Goal: Task Accomplishment & Management: Use online tool/utility

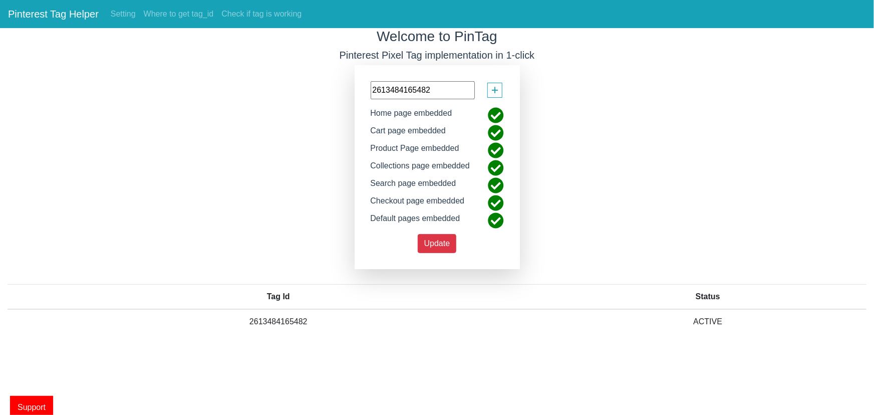
click at [327, 44] on h3 "Welcome to PinTag" at bounding box center [437, 36] width 874 height 17
drag, startPoint x: 330, startPoint y: 51, endPoint x: 424, endPoint y: 55, distance: 94.8
click at [424, 55] on h5 "Pinterest Pixel Tag implementation in 1-click" at bounding box center [437, 55] width 874 height 12
copy h5 "Pinterest Pixel Tag"
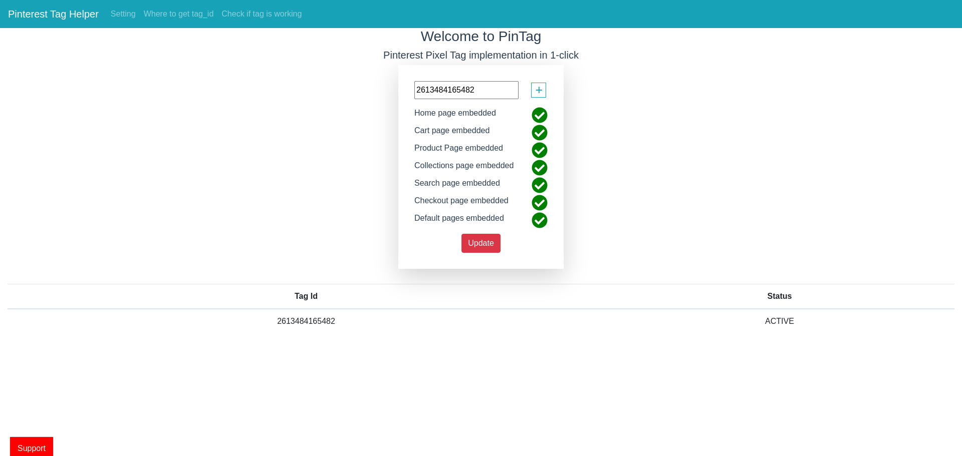
click at [492, 96] on input "2613484165482" at bounding box center [466, 90] width 104 height 18
click at [472, 253] on div "2613484165482 + Home page embedded Cart page embedded Product Page embedded Col…" at bounding box center [480, 167] width 165 height 204
click at [482, 247] on button "Update" at bounding box center [480, 243] width 39 height 19
click at [199, 12] on link "Where to get tag_id" at bounding box center [179, 14] width 78 height 20
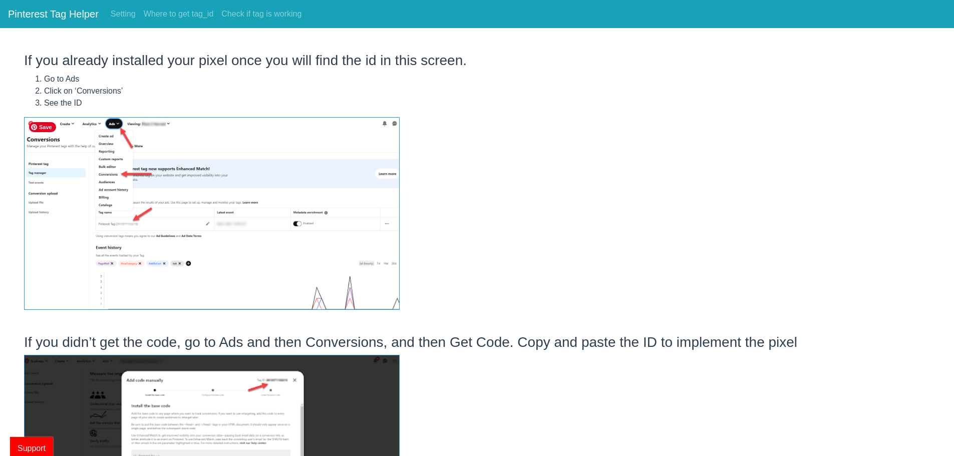
click at [351, 155] on img at bounding box center [212, 213] width 376 height 193
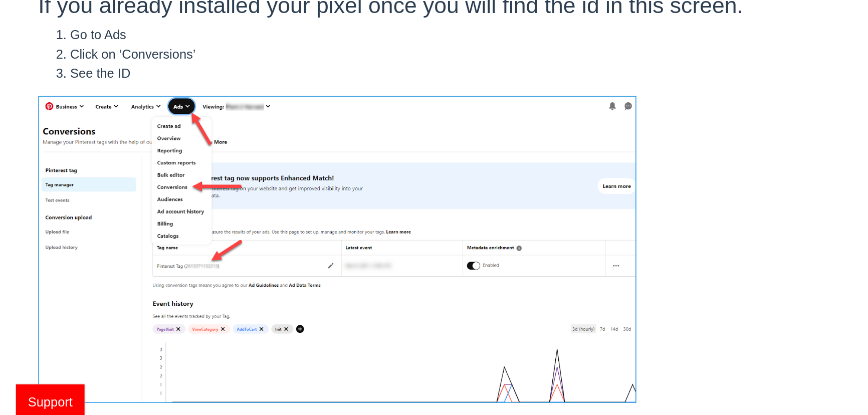
scroll to position [57, 0]
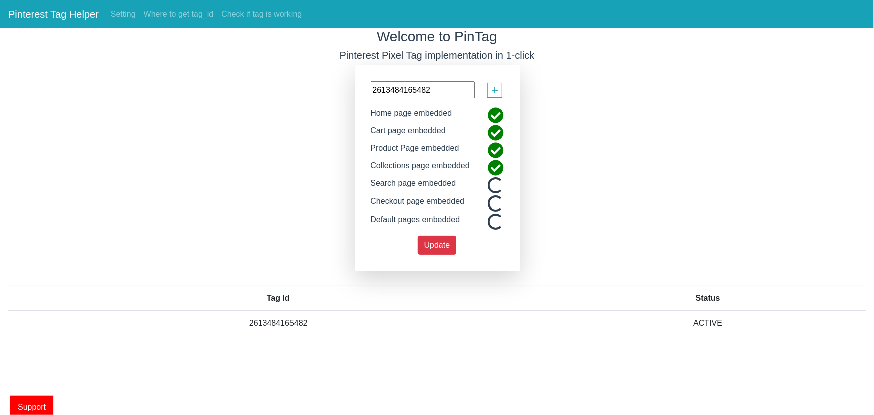
drag, startPoint x: 468, startPoint y: 92, endPoint x: 256, endPoint y: 120, distance: 214.2
click at [256, 120] on div "Welcome to PinTag Pinterest Pixel Tag implementation in 1-click 2613484165482 +…" at bounding box center [437, 189] width 874 height 323
paste input "Pinterest Pixel Tag"
type input "Pinterest Pixel Tag"
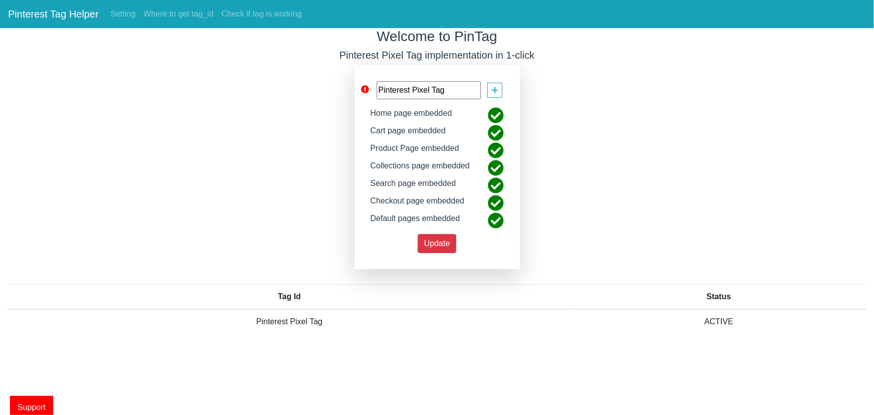
drag, startPoint x: 454, startPoint y: 89, endPoint x: 286, endPoint y: 95, distance: 168.4
click at [289, 94] on div "Welcome to PinTag Pinterest Pixel Tag implementation in 1-click Pinterest Pixel…" at bounding box center [437, 188] width 874 height 321
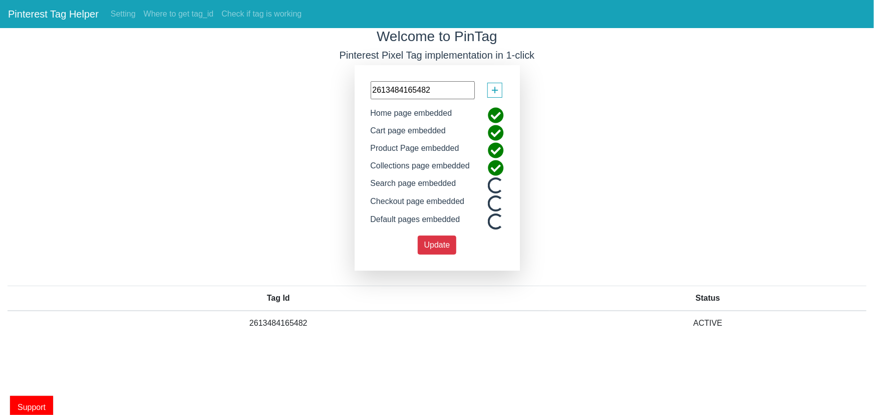
drag, startPoint x: 445, startPoint y: 95, endPoint x: 208, endPoint y: 99, distance: 237.0
click at [208, 99] on div "Welcome to PinTag Pinterest Pixel Tag implementation in 1-click 2613484165482 +…" at bounding box center [437, 189] width 874 height 323
paste input "4153888448"
type input "2614153888448"
click at [439, 240] on span "Update" at bounding box center [437, 243] width 26 height 9
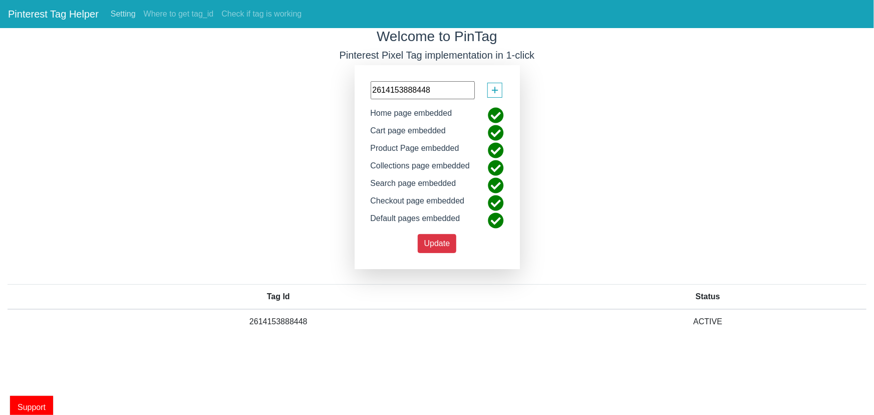
click at [116, 10] on link "Setting" at bounding box center [123, 14] width 33 height 20
click at [241, 5] on link "Check if tag is working" at bounding box center [261, 14] width 88 height 20
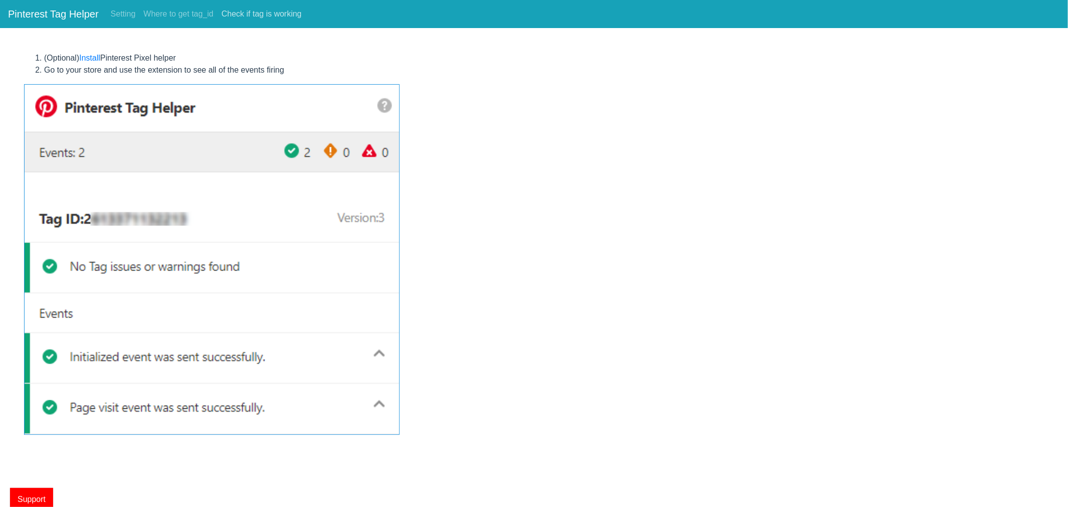
click at [284, 6] on link "Check if tag is working" at bounding box center [261, 14] width 88 height 20
click at [95, 57] on link "Install" at bounding box center [89, 58] width 21 height 9
click at [196, 11] on link "Where to get tag_id" at bounding box center [179, 14] width 78 height 20
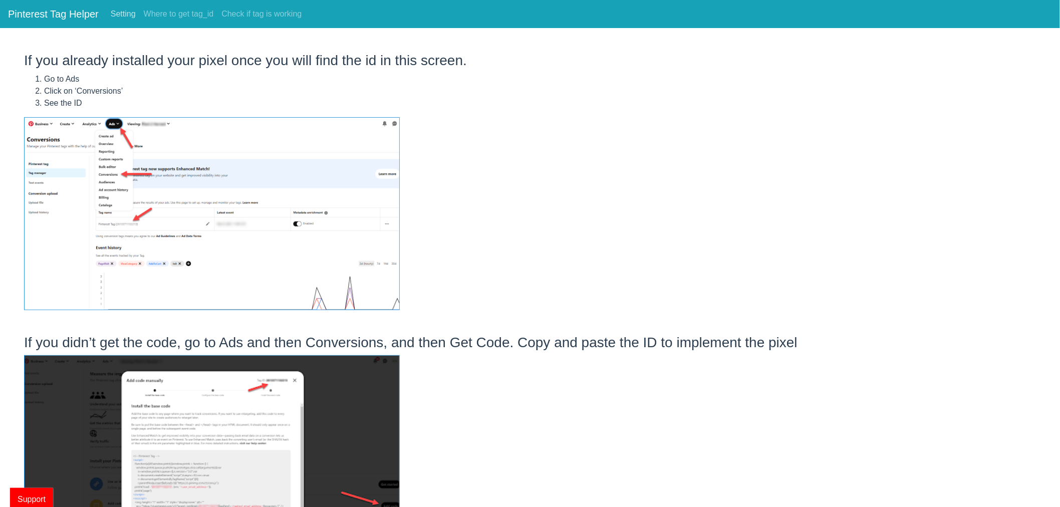
click at [114, 16] on link "Setting" at bounding box center [123, 14] width 33 height 20
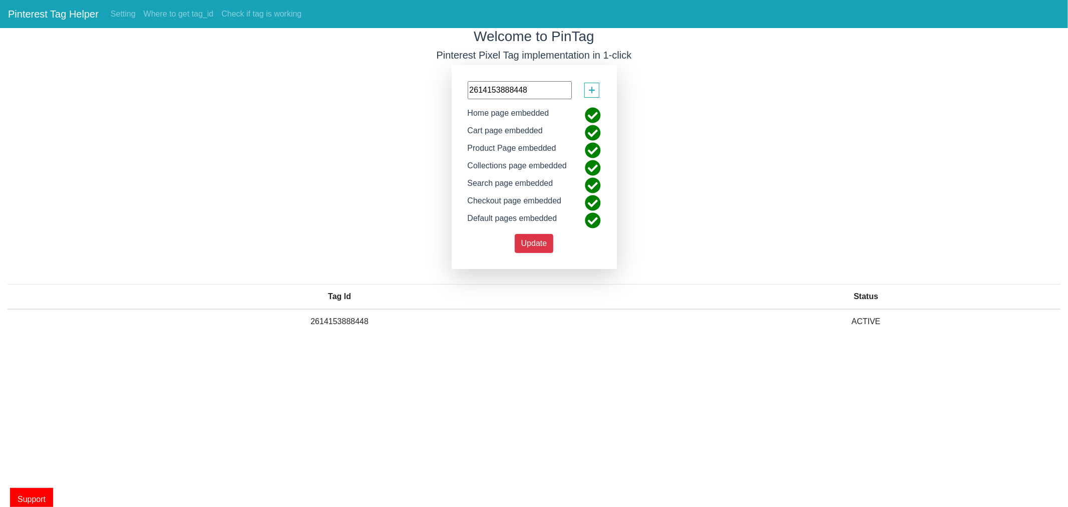
click at [276, 204] on div "Welcome to PinTag Pinterest Pixel Tag implementation in 1-click 2614153888448 +…" at bounding box center [534, 188] width 1068 height 321
